Goal: Information Seeking & Learning: Learn about a topic

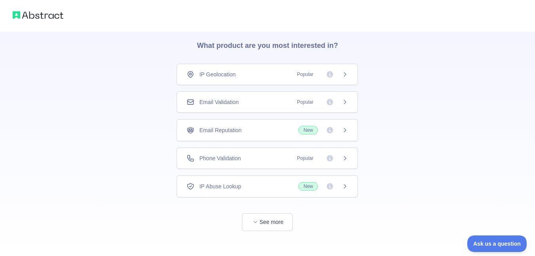
click at [267, 159] on div "Phone Validation Popular" at bounding box center [268, 158] width 162 height 8
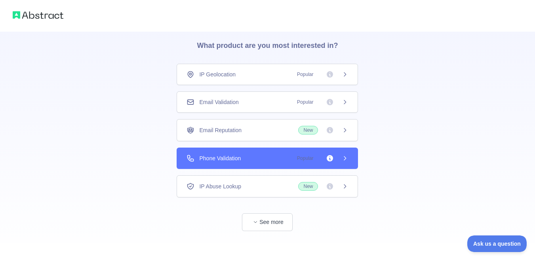
click at [271, 128] on div "Email Reputation New" at bounding box center [268, 130] width 162 height 9
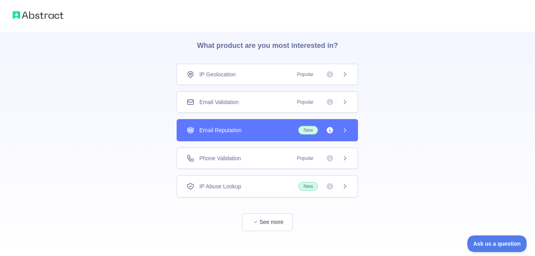
click at [274, 105] on div "Email Validation Popular" at bounding box center [268, 102] width 162 height 8
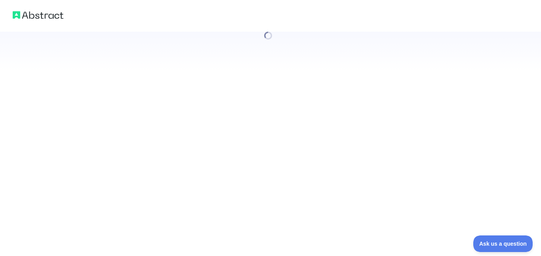
click at [275, 89] on div at bounding box center [270, 128] width 541 height 256
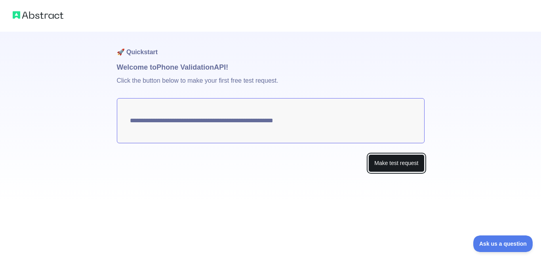
click at [380, 160] on button "Make test request" at bounding box center [396, 163] width 56 height 18
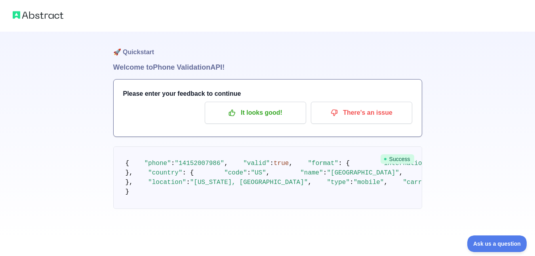
scroll to position [99, 0]
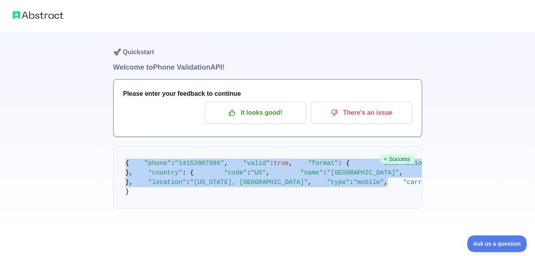
drag, startPoint x: 225, startPoint y: 157, endPoint x: 138, endPoint y: 56, distance: 133.1
click at [138, 147] on pre "{ "phone" : "[PHONE_NUMBER]" , "valid" : true , "format" : { "international" : …" at bounding box center [267, 178] width 309 height 63
click at [254, 199] on pre "{ "phone" : "[PHONE_NUMBER]" , "valid" : true , "format" : { "international" : …" at bounding box center [267, 178] width 309 height 63
drag, startPoint x: 198, startPoint y: 152, endPoint x: 129, endPoint y: 59, distance: 115.7
click at [129, 147] on pre "{ "phone" : "[PHONE_NUMBER]" , "valid" : true , "format" : { "international" : …" at bounding box center [267, 178] width 309 height 63
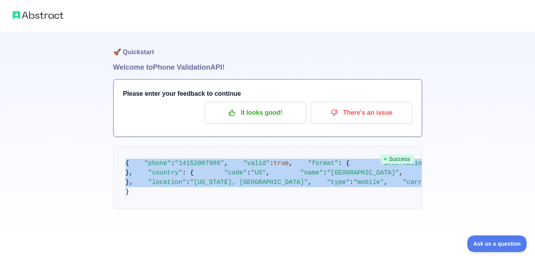
scroll to position [0, 0]
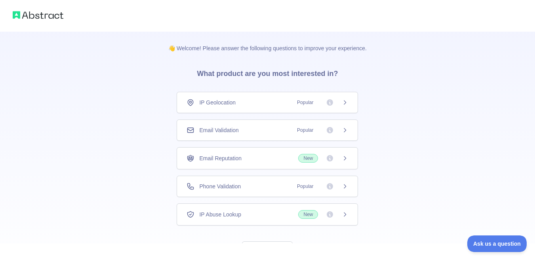
scroll to position [28, 0]
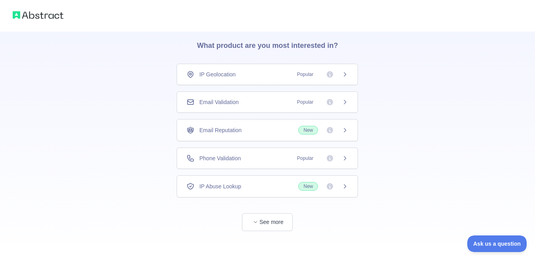
click at [258, 184] on div "IP Abuse Lookup New" at bounding box center [268, 186] width 162 height 9
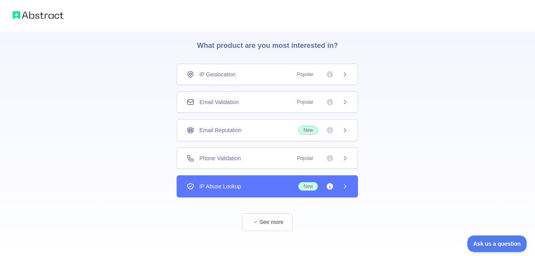
click at [258, 184] on div "IP Abuse Lookup New" at bounding box center [268, 186] width 162 height 9
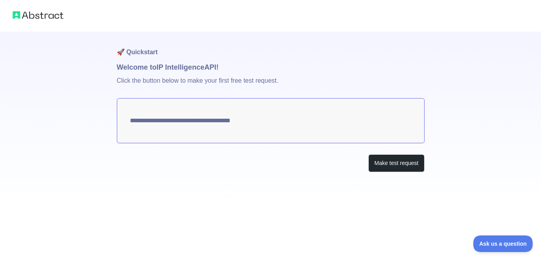
type textarea "**********"
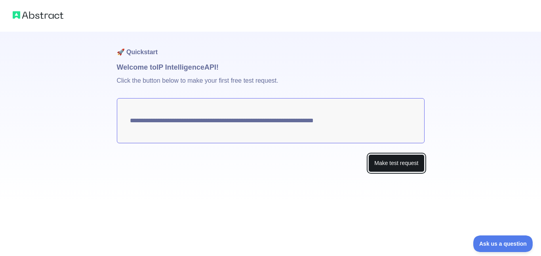
click at [379, 163] on button "Make test request" at bounding box center [396, 163] width 56 height 18
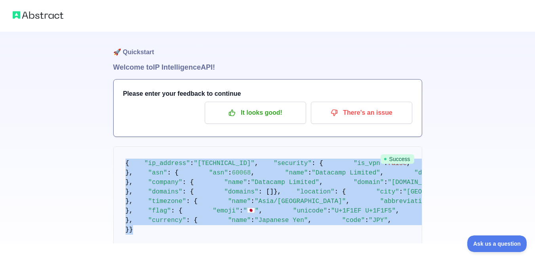
drag, startPoint x: 256, startPoint y: 166, endPoint x: 256, endPoint y: 153, distance: 13.1
click at [256, 153] on pre "{ "ip_address" : "[TECHNICAL_ID]" , "security" : { "is_vpn" : false , "is_proxy…" at bounding box center [267, 197] width 309 height 101
copy code "{ "ip_address" : "[TECHNICAL_ID]" , "security" : { "is_vpn" : false , "is_proxy…"
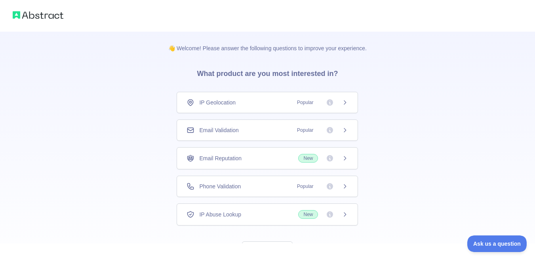
scroll to position [28, 0]
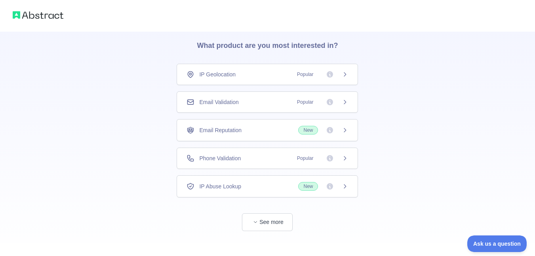
click at [277, 129] on div "Email Reputation New" at bounding box center [268, 130] width 162 height 9
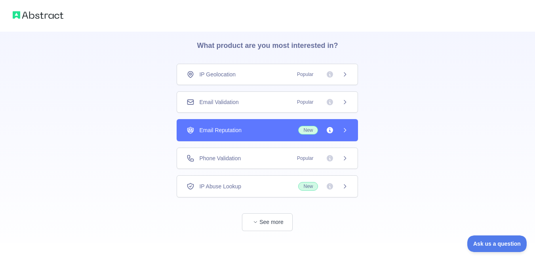
click at [320, 132] on span "New" at bounding box center [323, 130] width 50 height 9
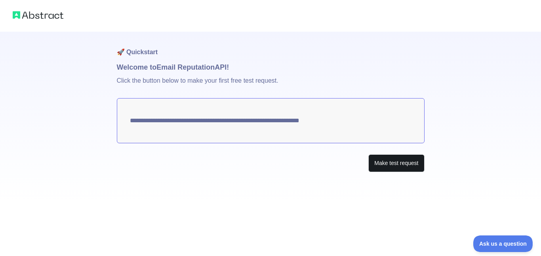
drag, startPoint x: 348, startPoint y: 141, endPoint x: 372, endPoint y: 165, distance: 34.2
click at [372, 165] on div "**********" at bounding box center [271, 118] width 308 height 172
click at [375, 167] on button "Make test request" at bounding box center [396, 163] width 56 height 18
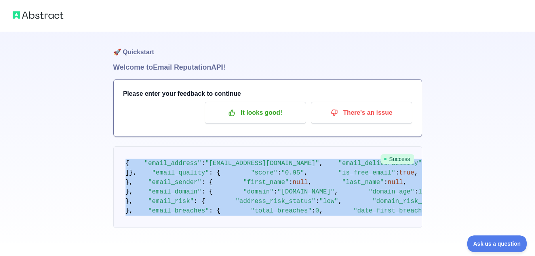
drag, startPoint x: 227, startPoint y: 178, endPoint x: 238, endPoint y: 144, distance: 35.7
click at [238, 144] on div "🚀 Quickstart Welcome to Email Reputation API! Please enter your feedback to con…" at bounding box center [267, 146] width 309 height 228
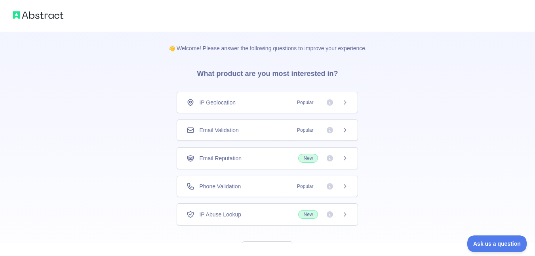
scroll to position [28, 0]
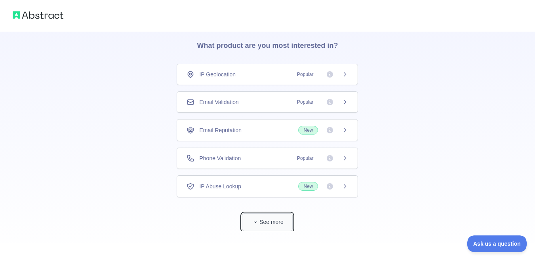
click at [273, 221] on button "See more" at bounding box center [267, 223] width 51 height 18
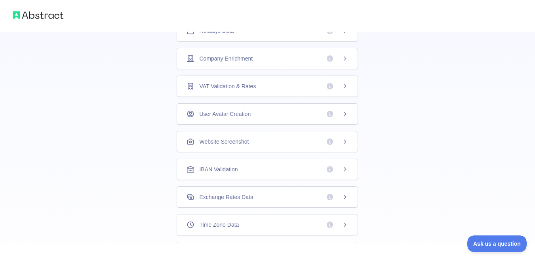
scroll to position [0, 0]
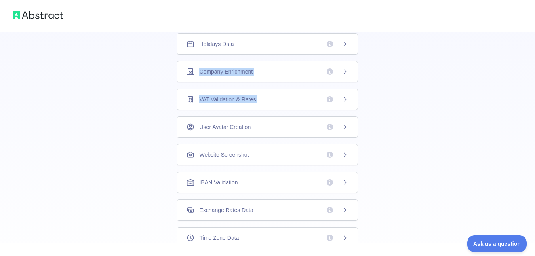
drag, startPoint x: 521, startPoint y: 51, endPoint x: 522, endPoint y: 41, distance: 9.6
click at [522, 41] on div "👋 Welcome! Please answer the following questions to improve your experience. Wh…" at bounding box center [267, 53] width 535 height 504
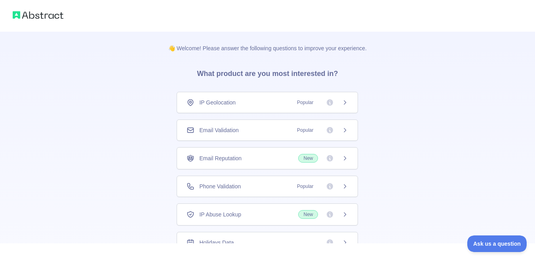
click at [276, 126] on div "Email Validation Popular" at bounding box center [268, 130] width 162 height 8
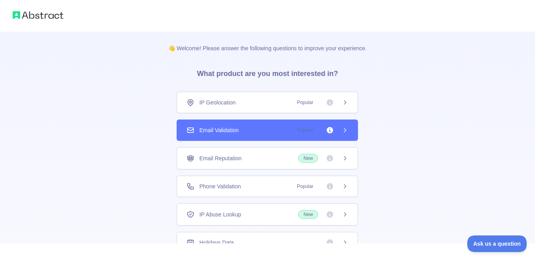
click at [337, 135] on div "Email Validation Popular" at bounding box center [267, 130] width 181 height 21
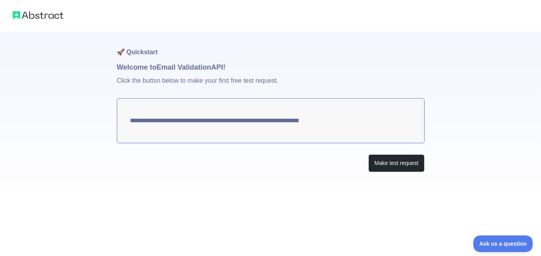
drag, startPoint x: 128, startPoint y: 120, endPoint x: 208, endPoint y: 125, distance: 80.2
click at [204, 124] on textarea "**********" at bounding box center [271, 120] width 308 height 45
click at [211, 127] on textarea "**********" at bounding box center [271, 120] width 308 height 45
drag, startPoint x: 233, startPoint y: 114, endPoint x: 218, endPoint y: 114, distance: 14.3
click at [219, 115] on textarea "**********" at bounding box center [271, 120] width 308 height 45
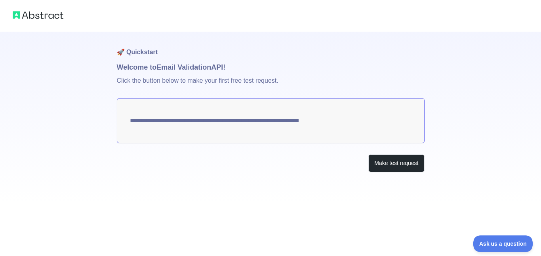
click at [219, 118] on textarea "**********" at bounding box center [271, 120] width 308 height 45
click at [378, 163] on button "Make test request" at bounding box center [396, 163] width 56 height 18
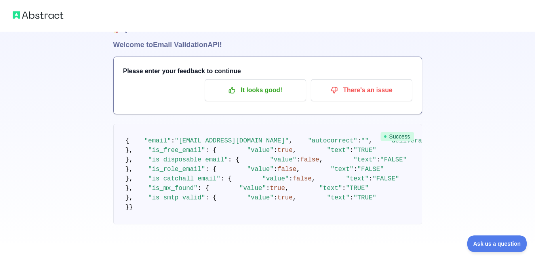
scroll to position [46, 0]
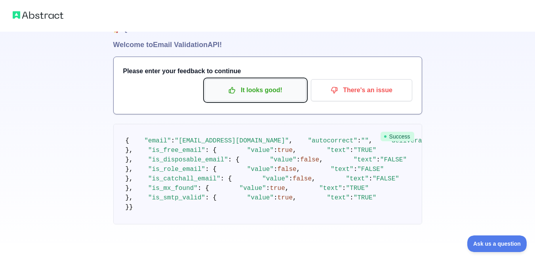
click at [262, 84] on p "It looks good!" at bounding box center [256, 90] width 90 height 13
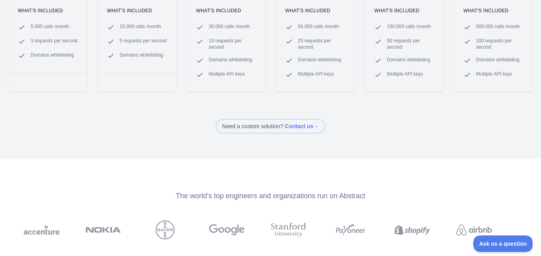
scroll to position [221, 0]
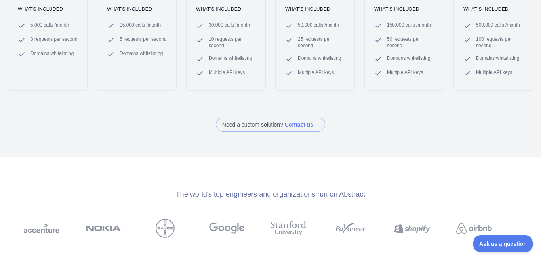
click at [317, 130] on span at bounding box center [270, 125] width 109 height 14
